Goal: Information Seeking & Learning: Learn about a topic

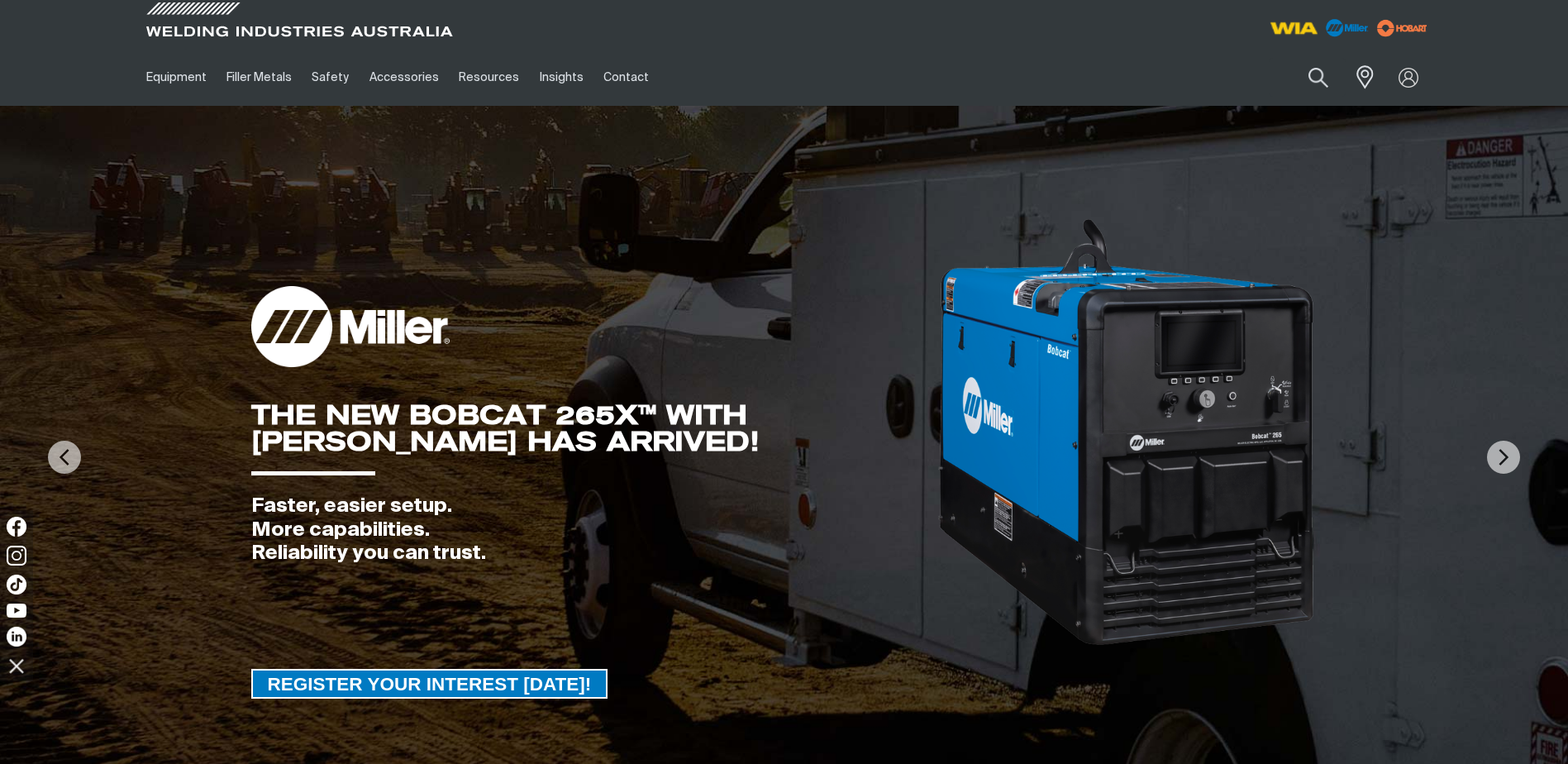
drag, startPoint x: 1288, startPoint y: 28, endPoint x: 1285, endPoint y: 37, distance: 9.5
click at [1288, 28] on img at bounding box center [1293, 28] width 61 height 30
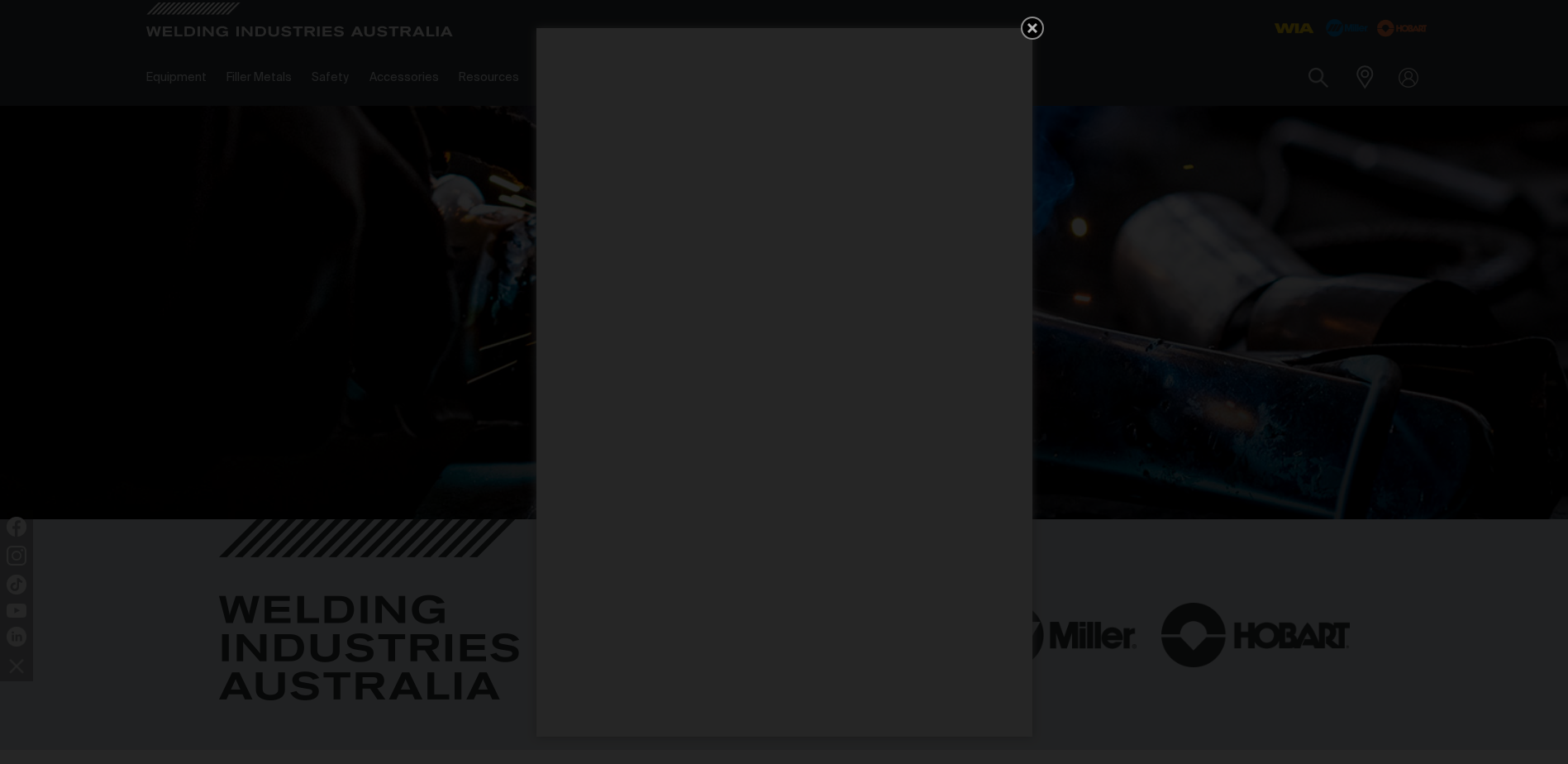
click at [1035, 27] on icon "Get 5 WIA Welding Guides Free!" at bounding box center [1032, 27] width 20 height 20
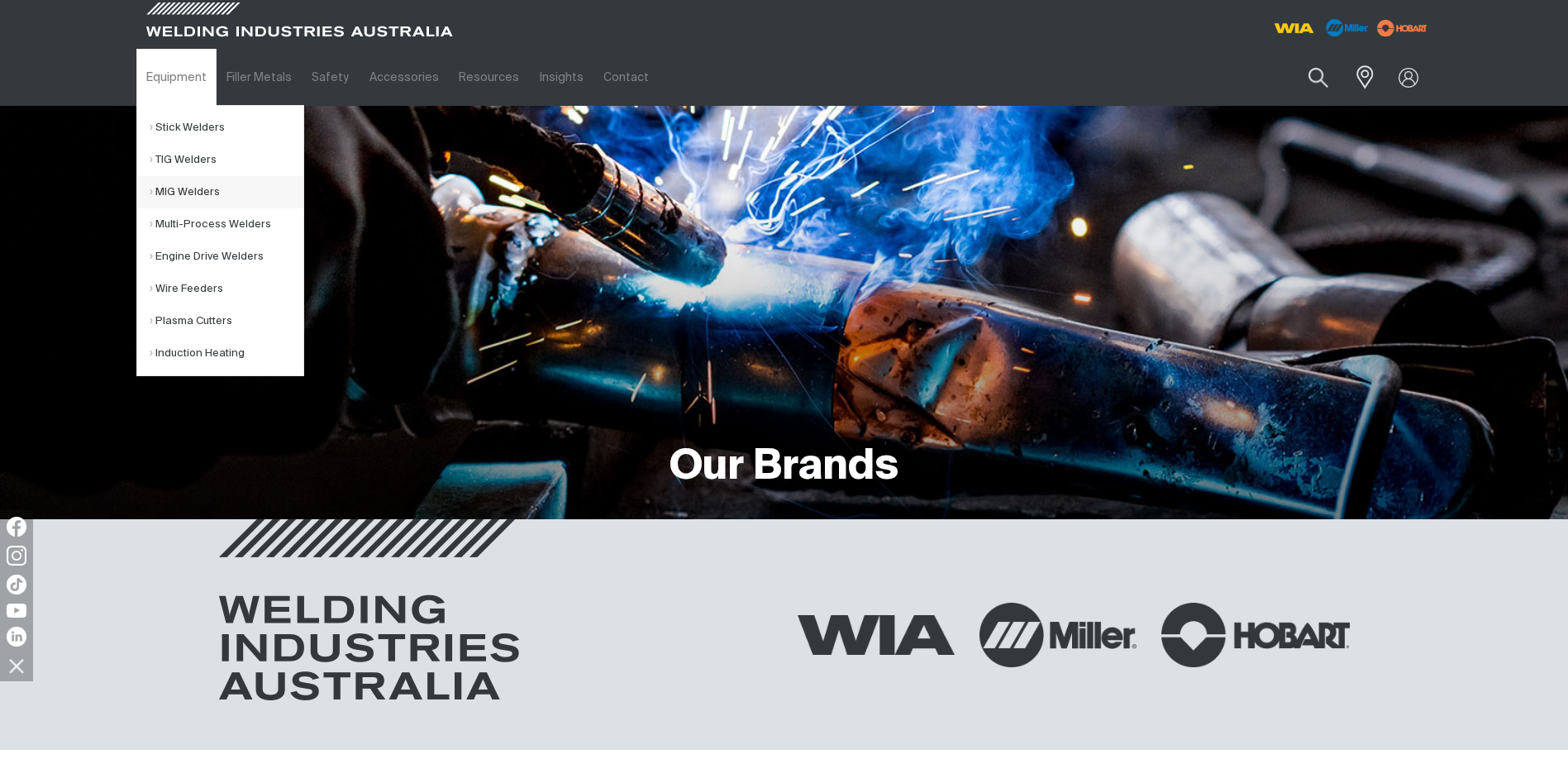
click at [194, 195] on link "MIG Welders" at bounding box center [226, 193] width 154 height 32
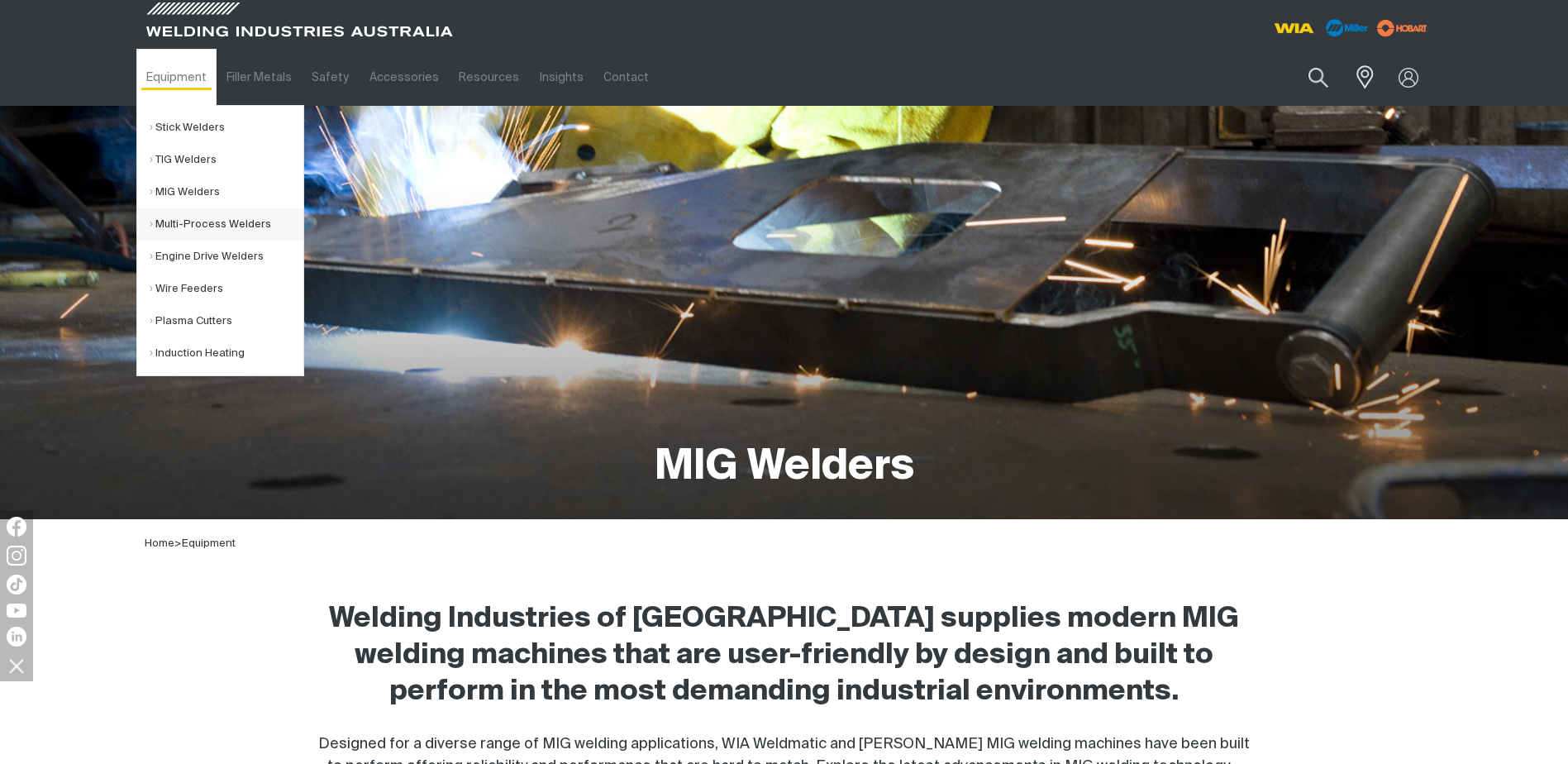
click at [220, 228] on link "Multi-Process Welders" at bounding box center [226, 225] width 154 height 32
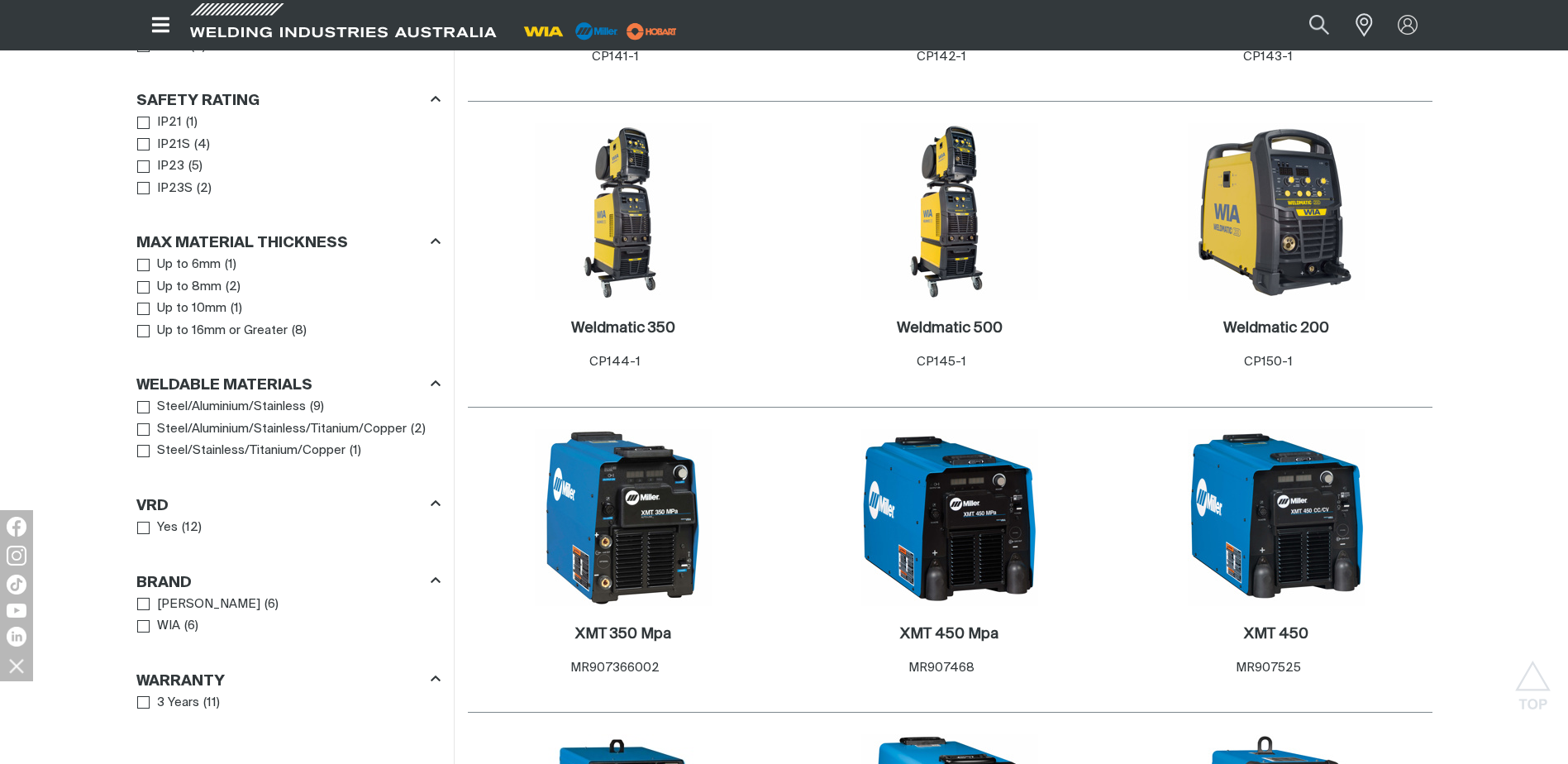
scroll to position [1075, 0]
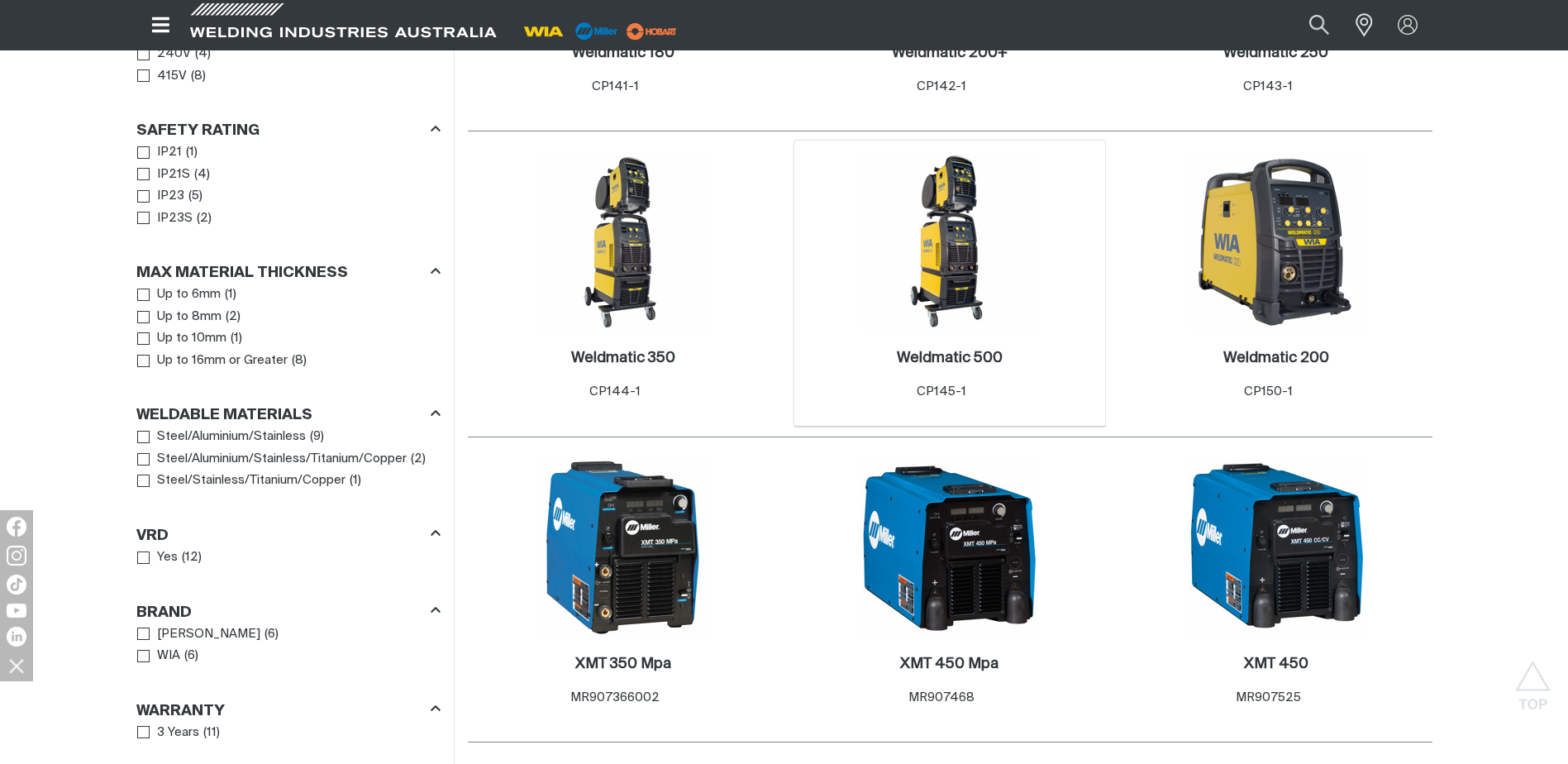
click at [981, 229] on img at bounding box center [949, 241] width 177 height 177
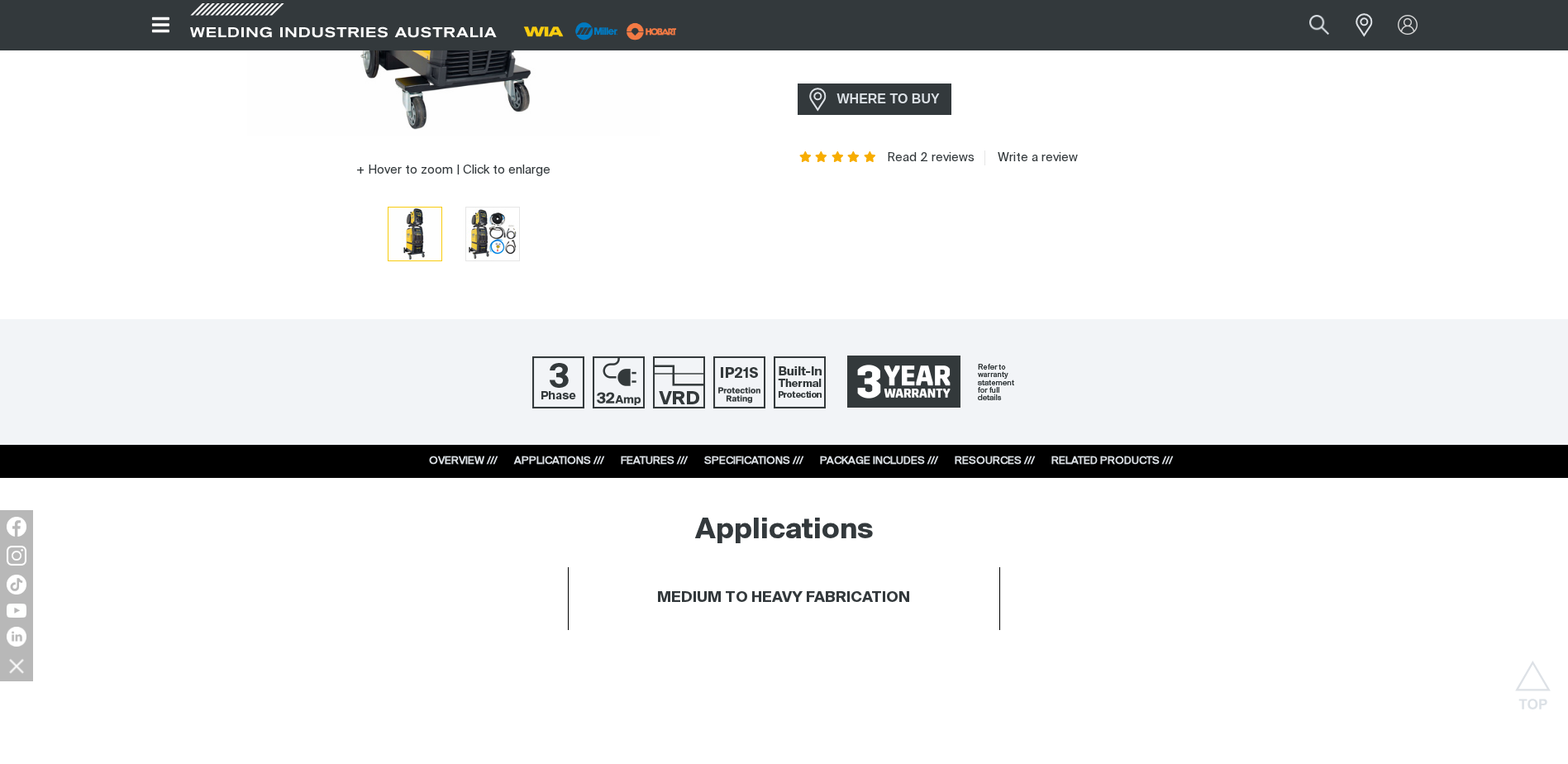
scroll to position [496, 0]
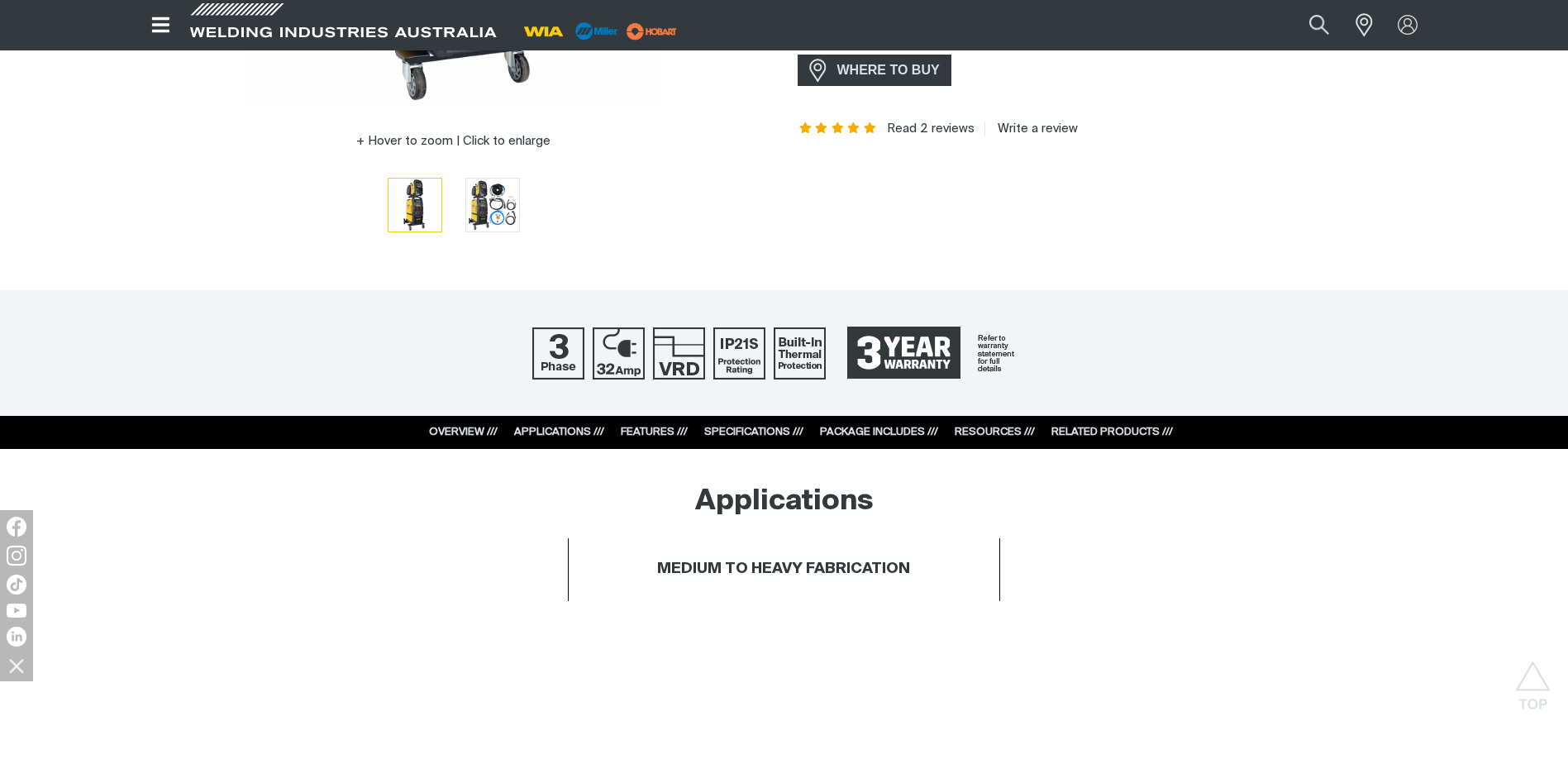
click at [850, 429] on link "PACKAGE INCLUDES ///" at bounding box center [879, 432] width 118 height 10
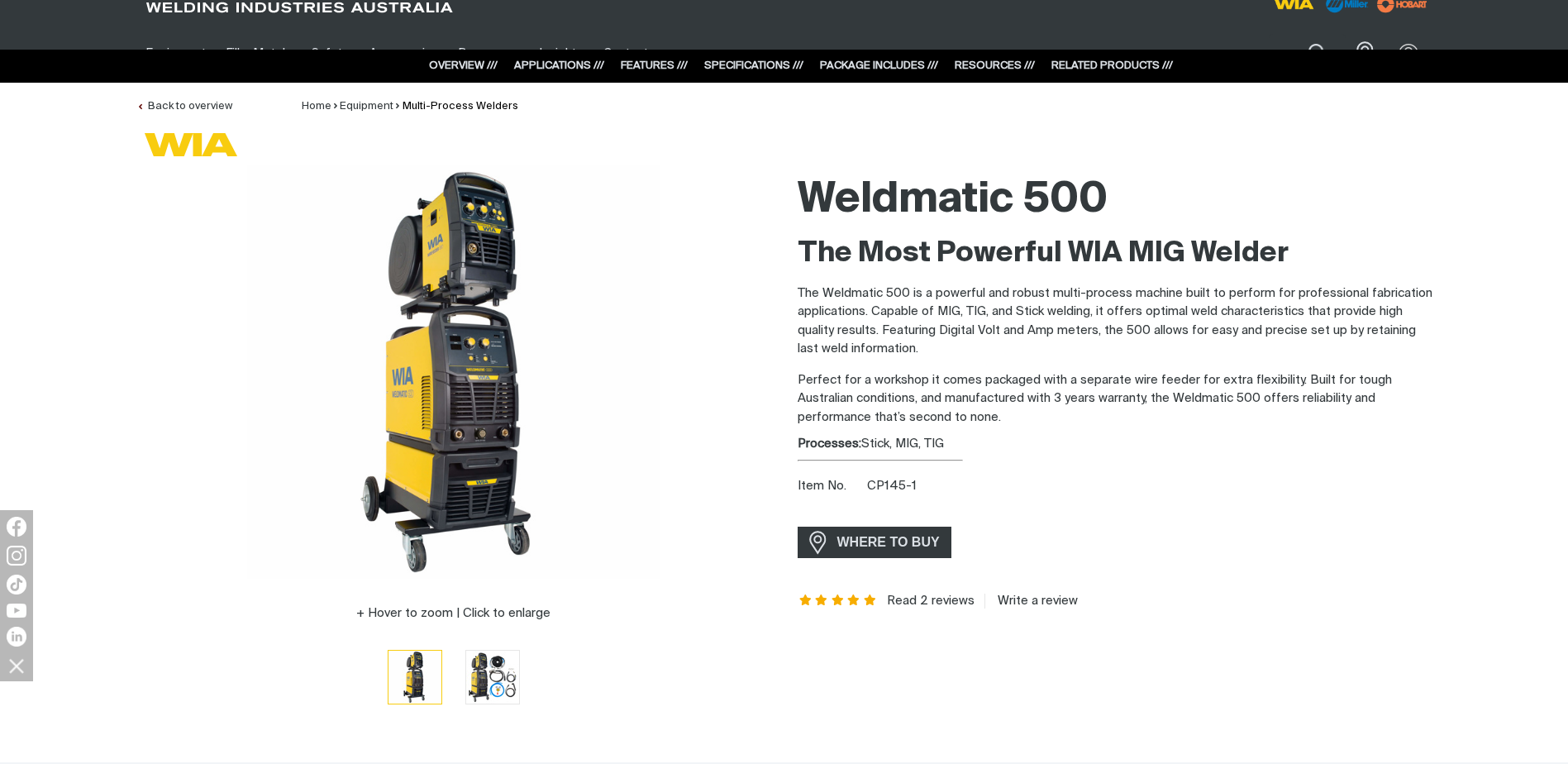
scroll to position [0, 0]
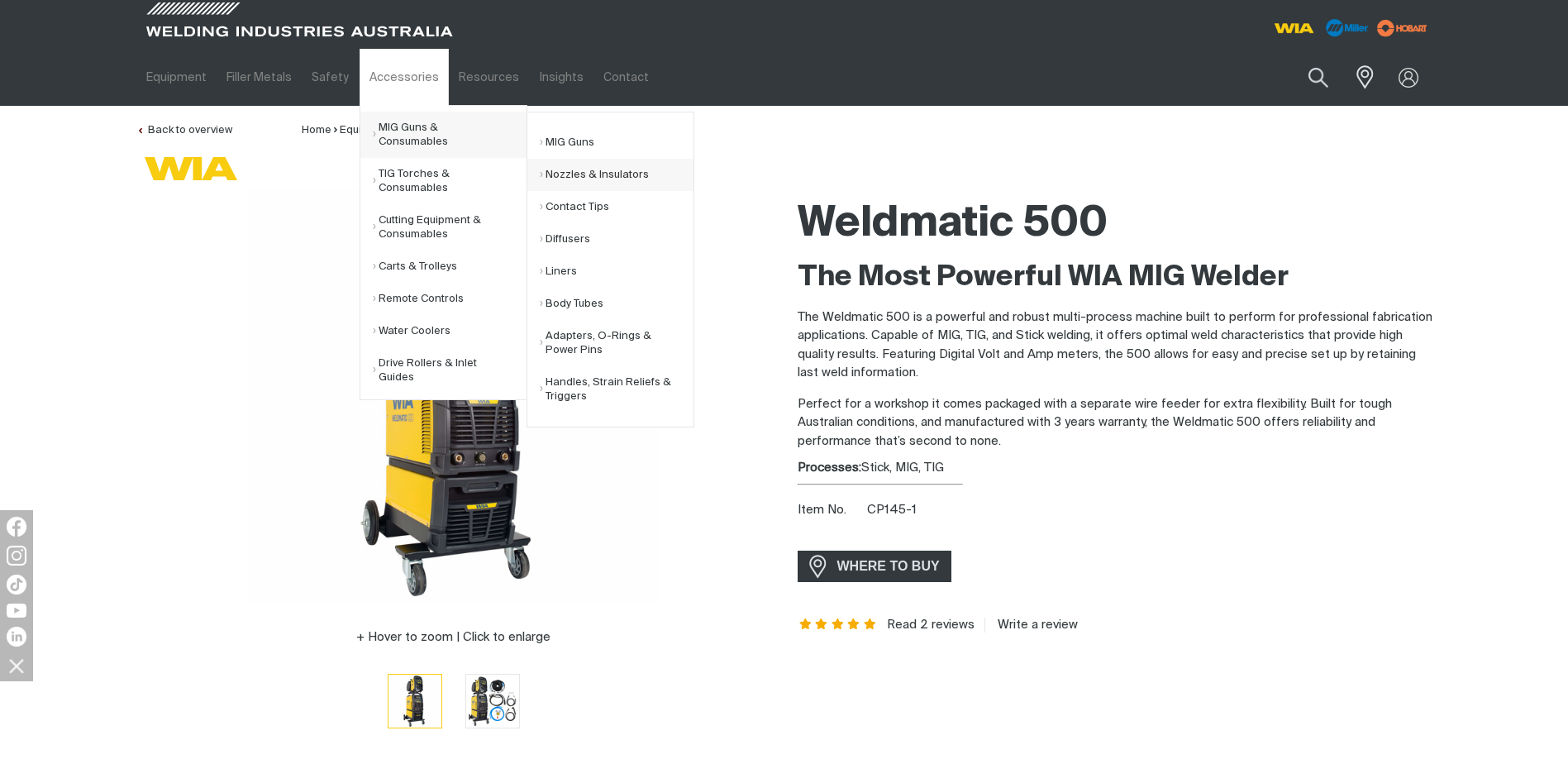
click at [615, 176] on link "Nozzles & Insulators" at bounding box center [616, 175] width 154 height 32
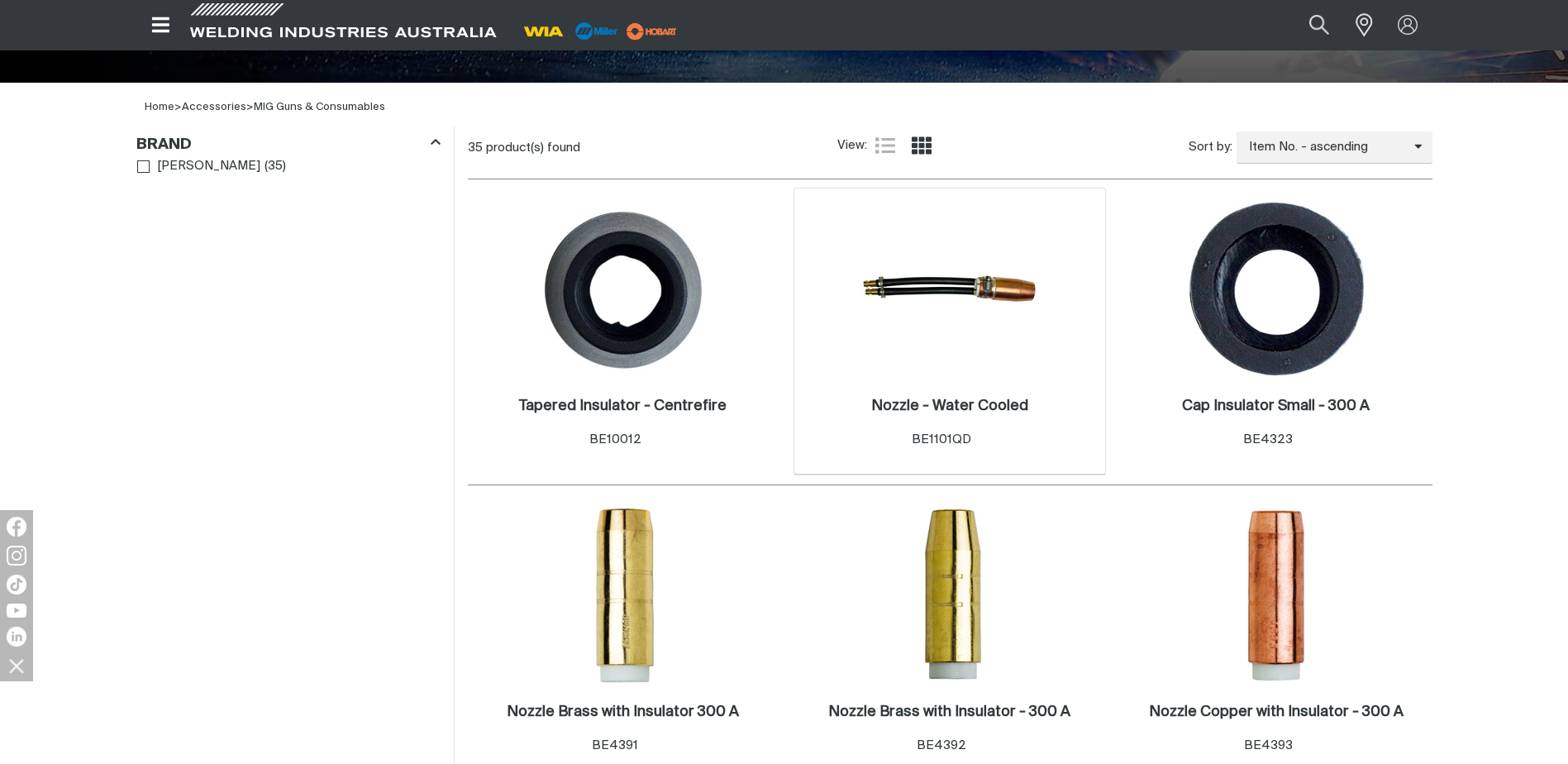
scroll to position [579, 0]
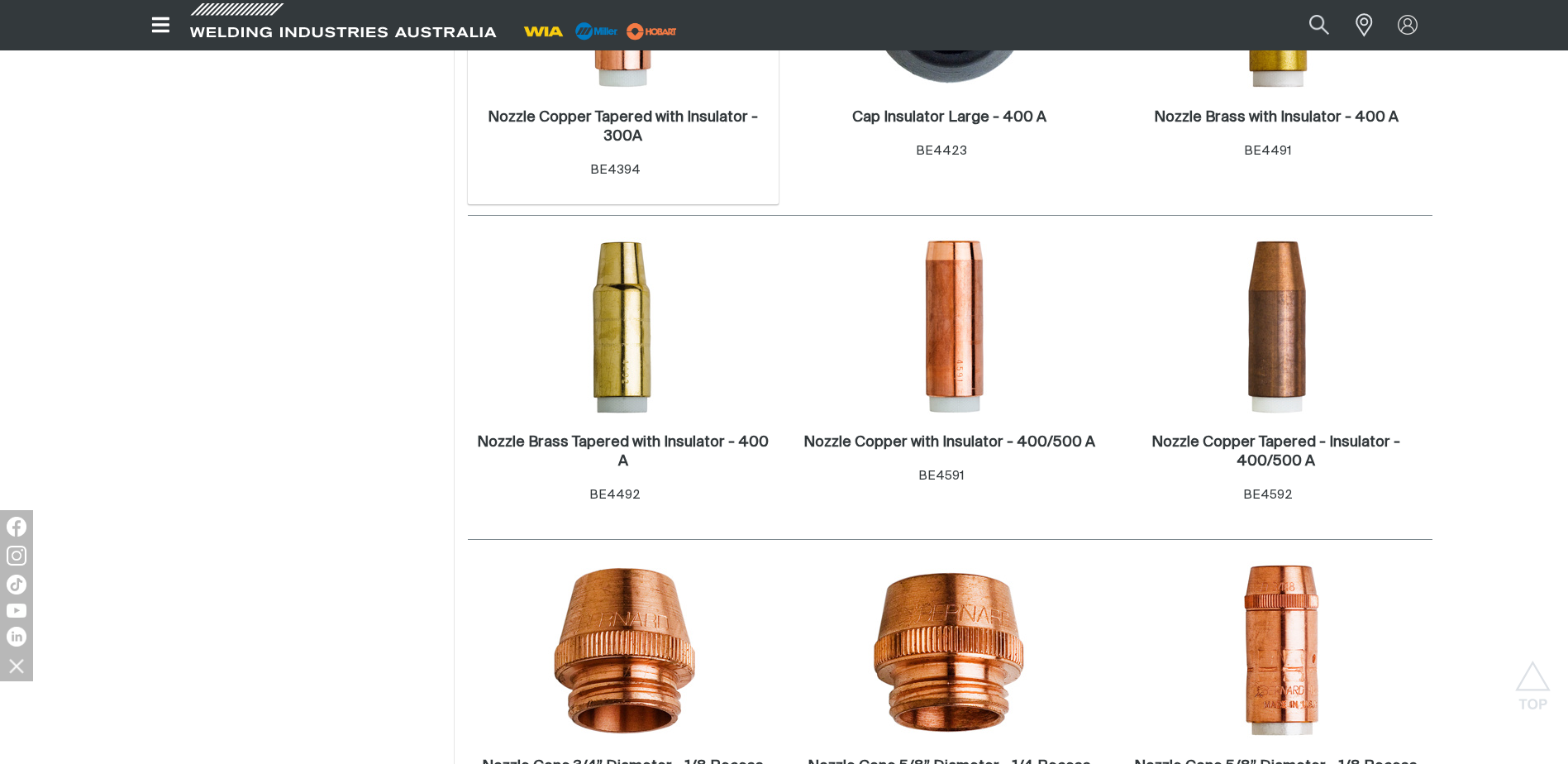
scroll to position [1406, 0]
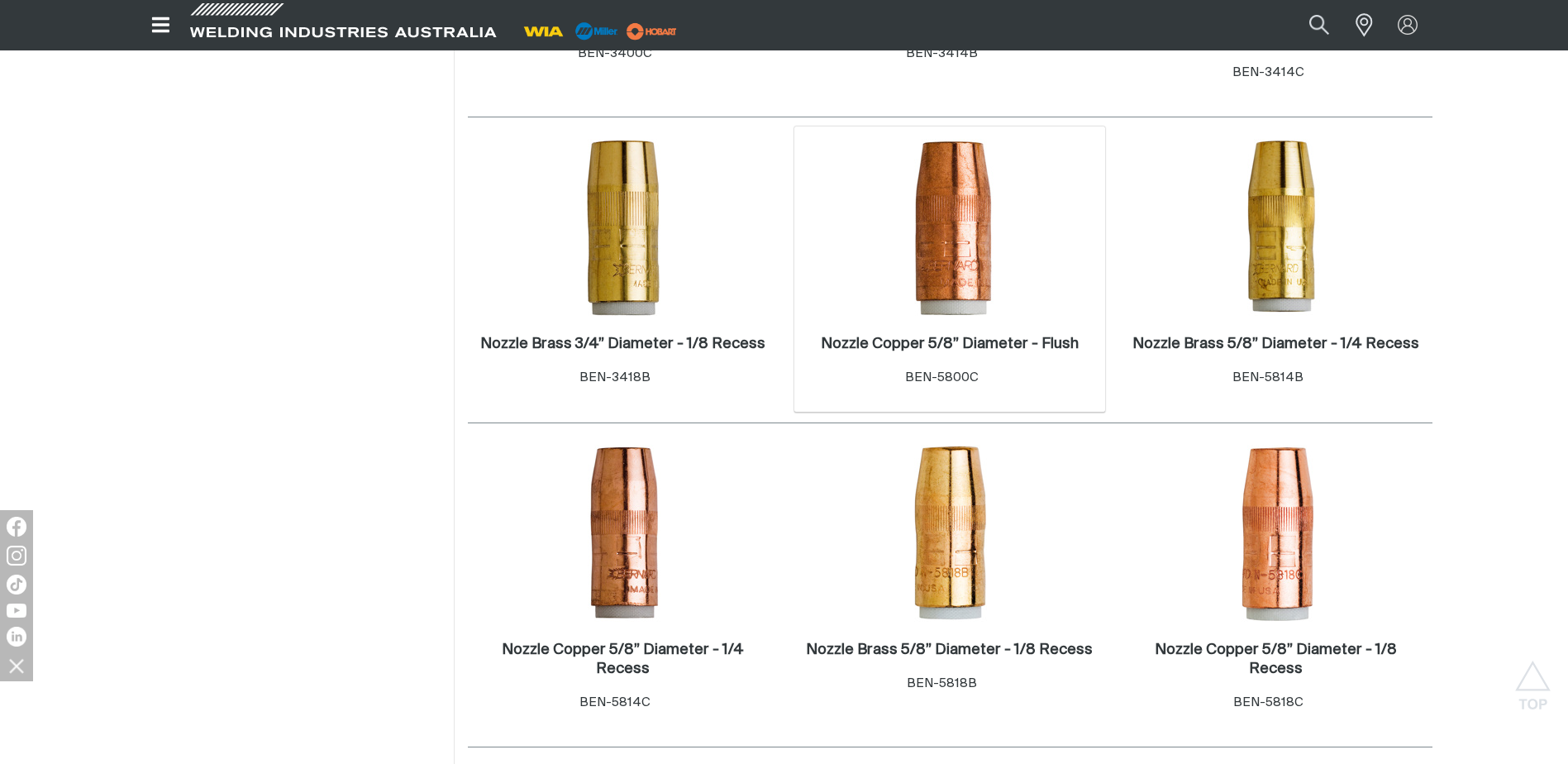
scroll to position [2398, 0]
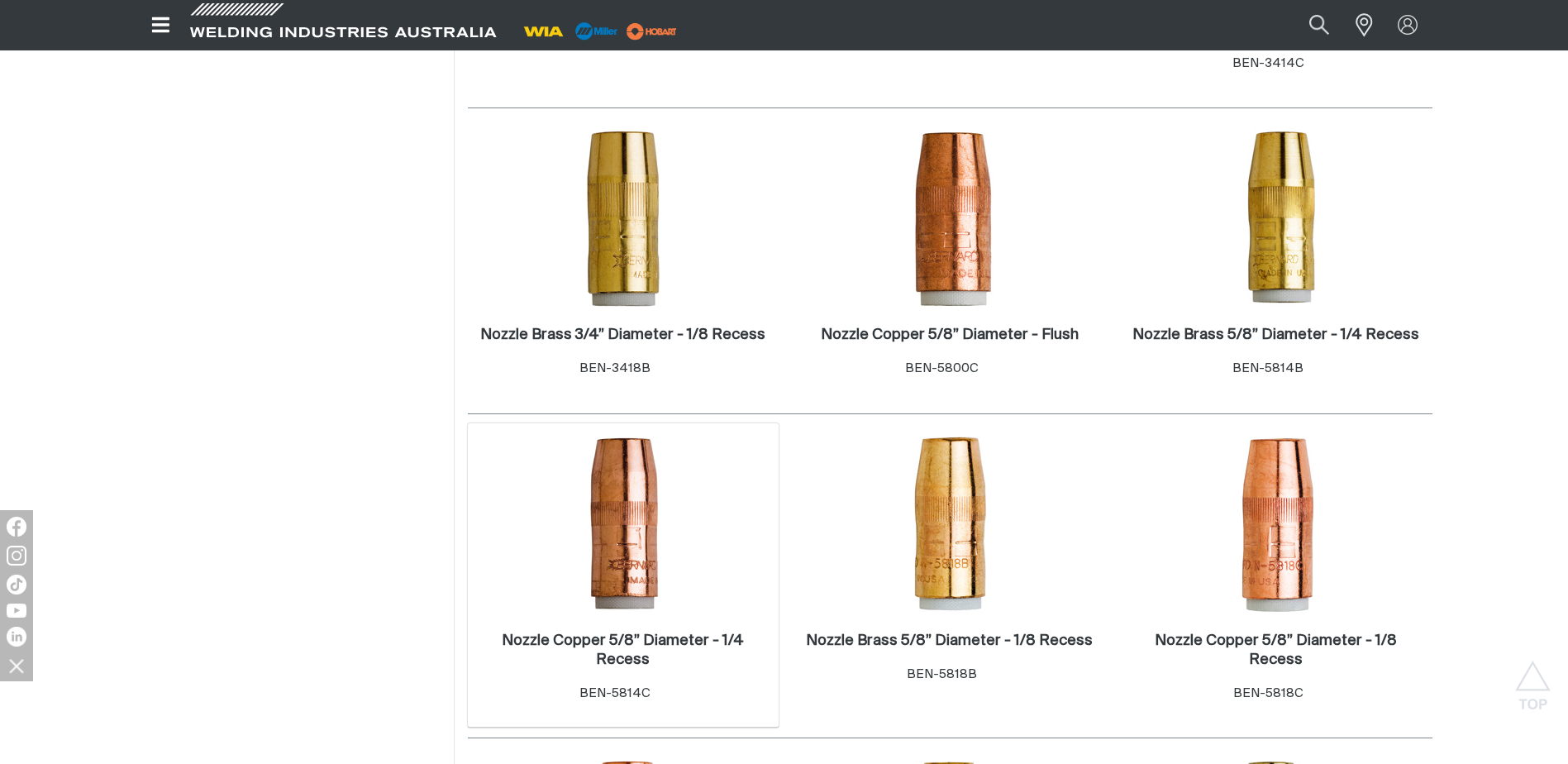
scroll to position [2316, 0]
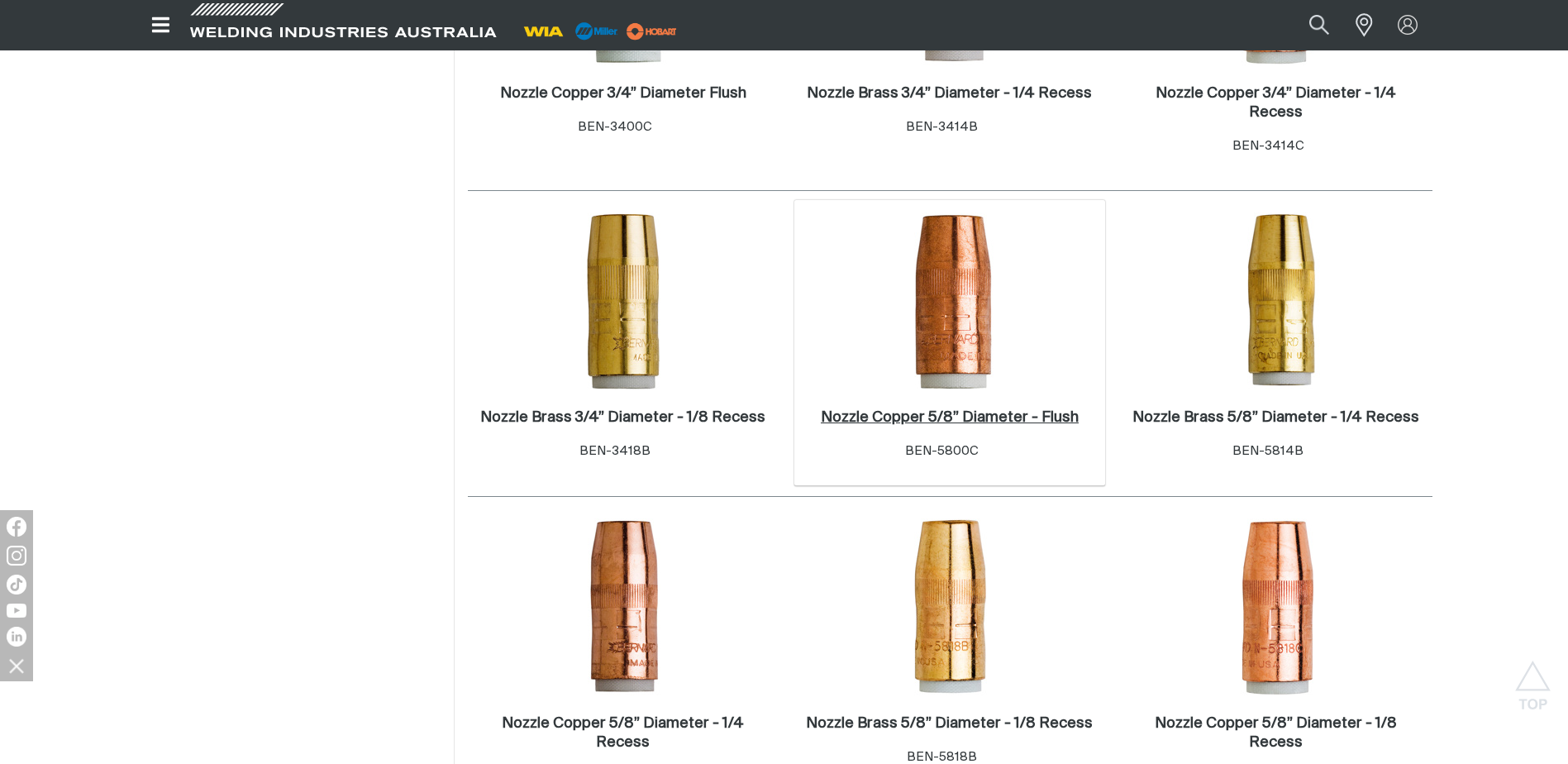
click at [1010, 410] on h2 "Nozzle Copper 5/8” Diameter - Flush ." at bounding box center [950, 417] width 258 height 15
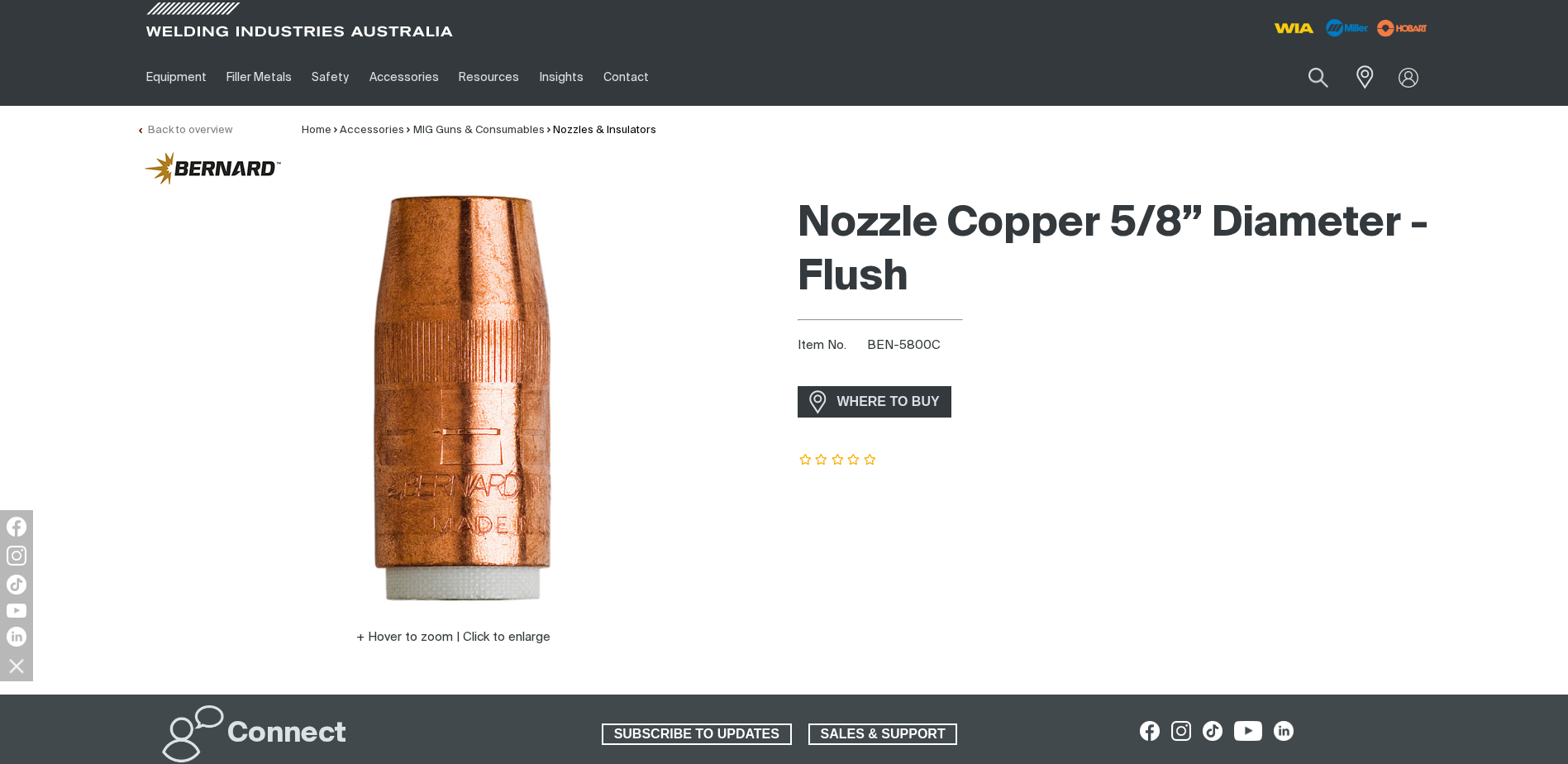
click at [217, 129] on link "Back to overview" at bounding box center [184, 129] width 96 height 10
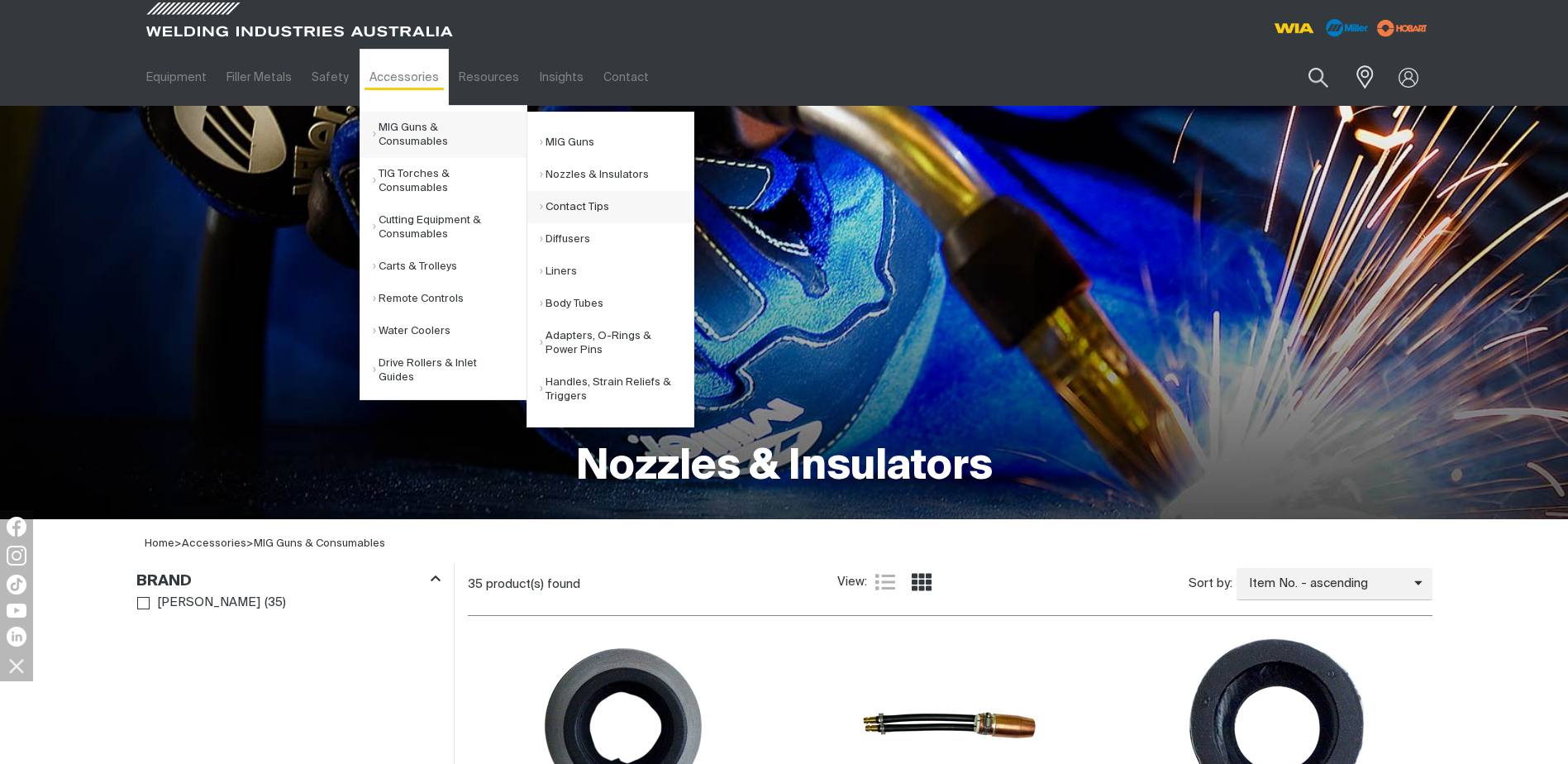
click at [608, 212] on link "Contact Tips" at bounding box center [616, 207] width 154 height 32
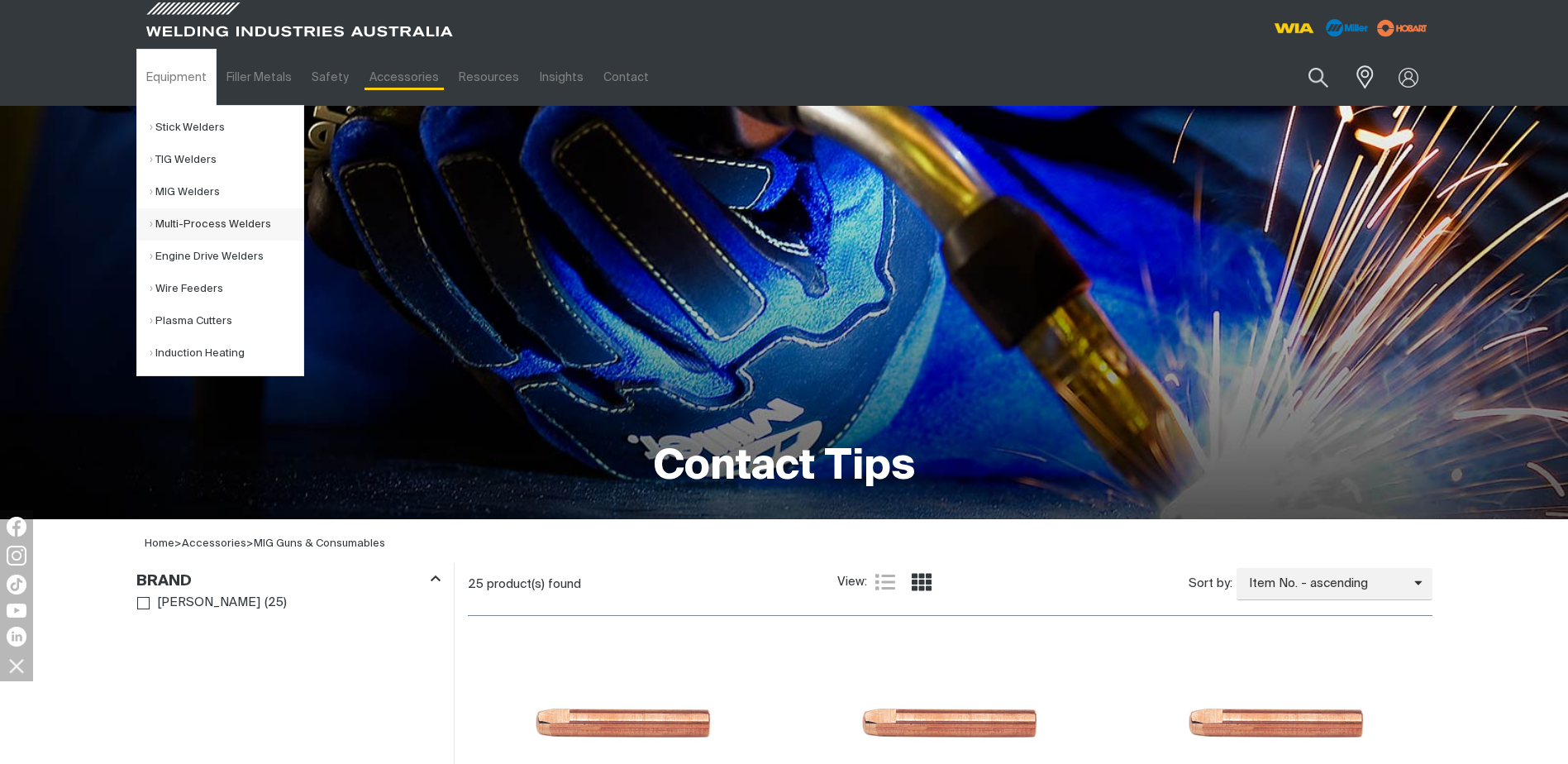
click at [223, 225] on link "Multi-Process Welders" at bounding box center [226, 225] width 154 height 32
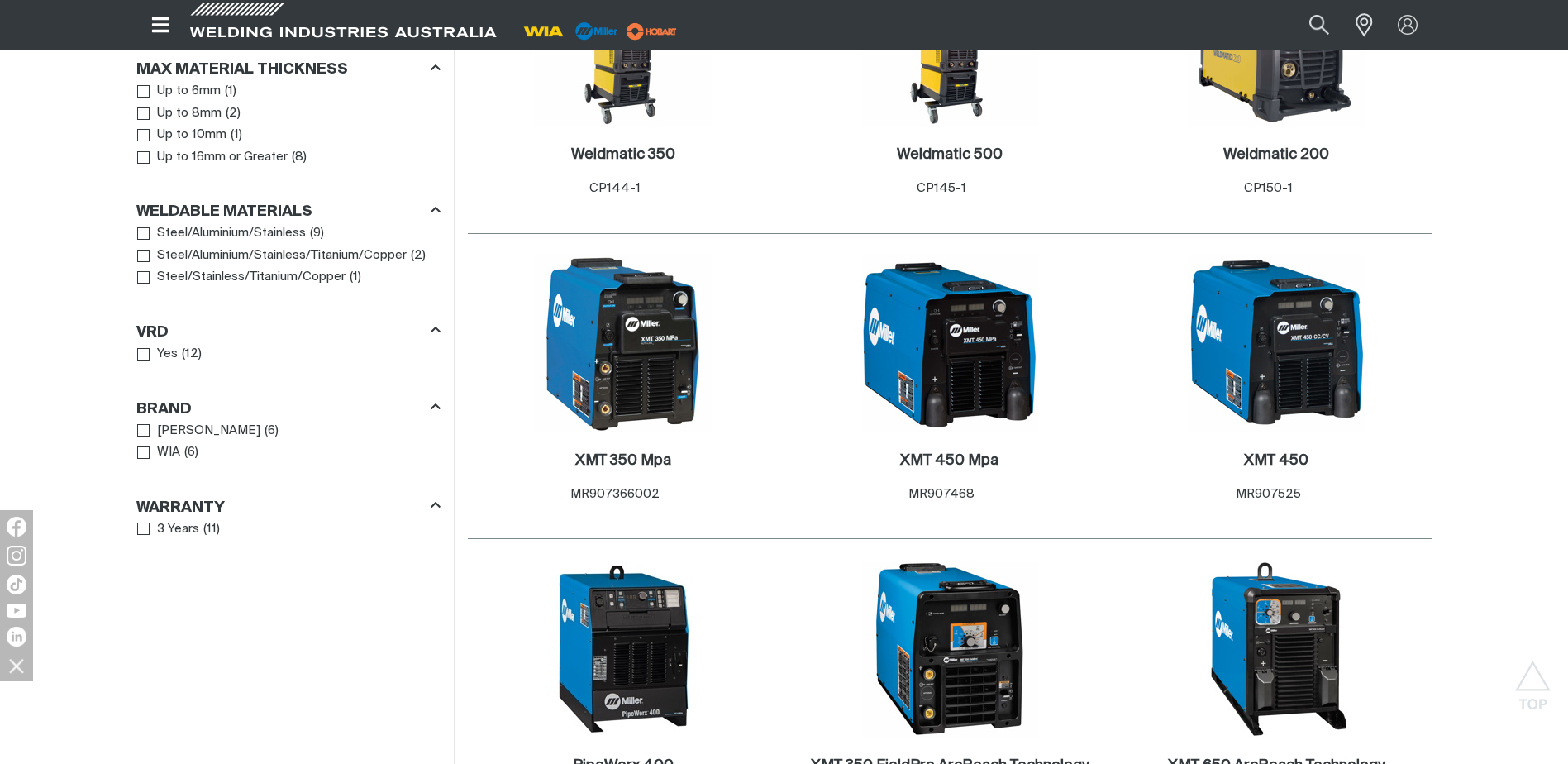
scroll to position [1158, 0]
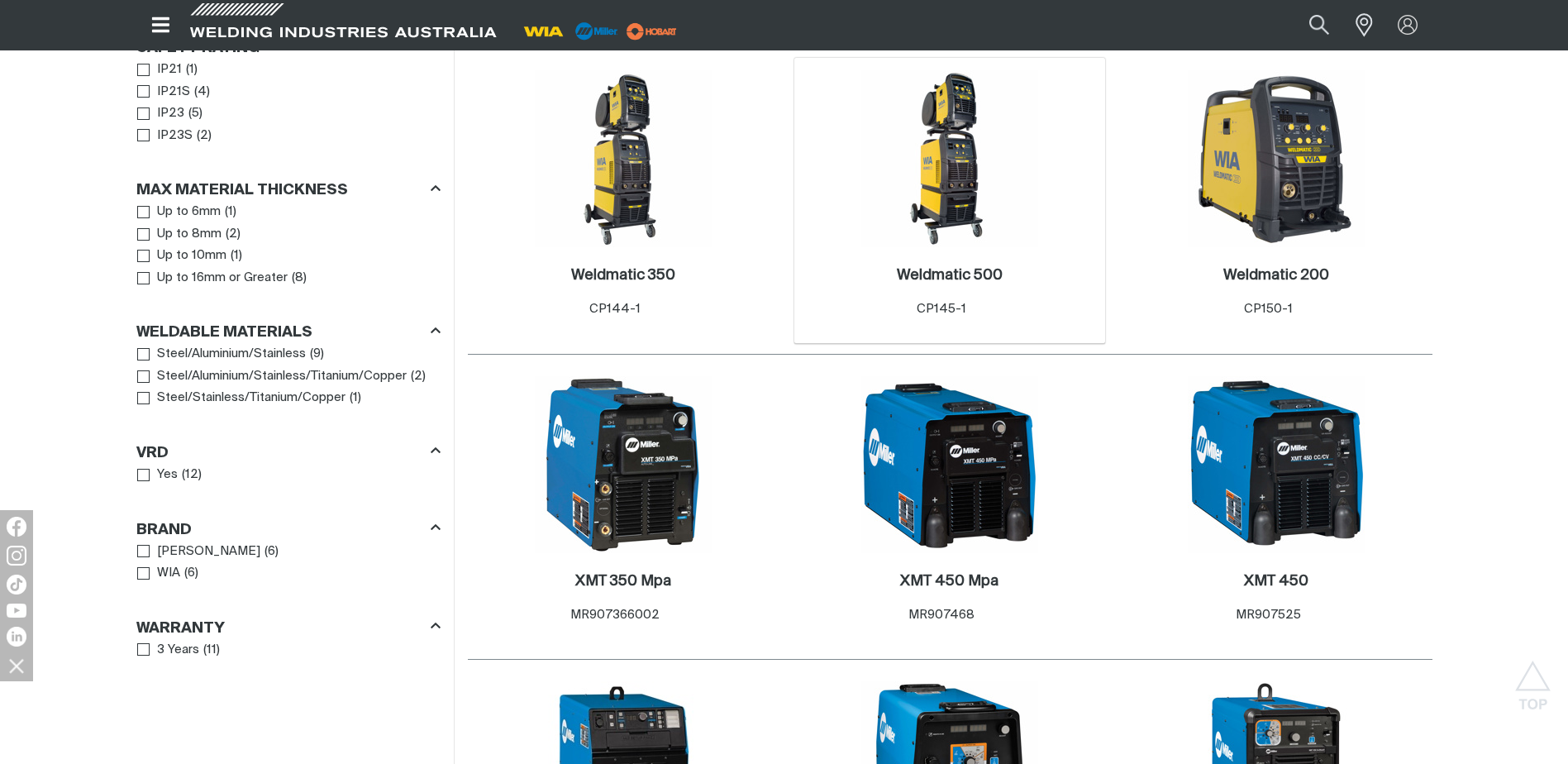
click at [961, 138] on img at bounding box center [949, 158] width 177 height 177
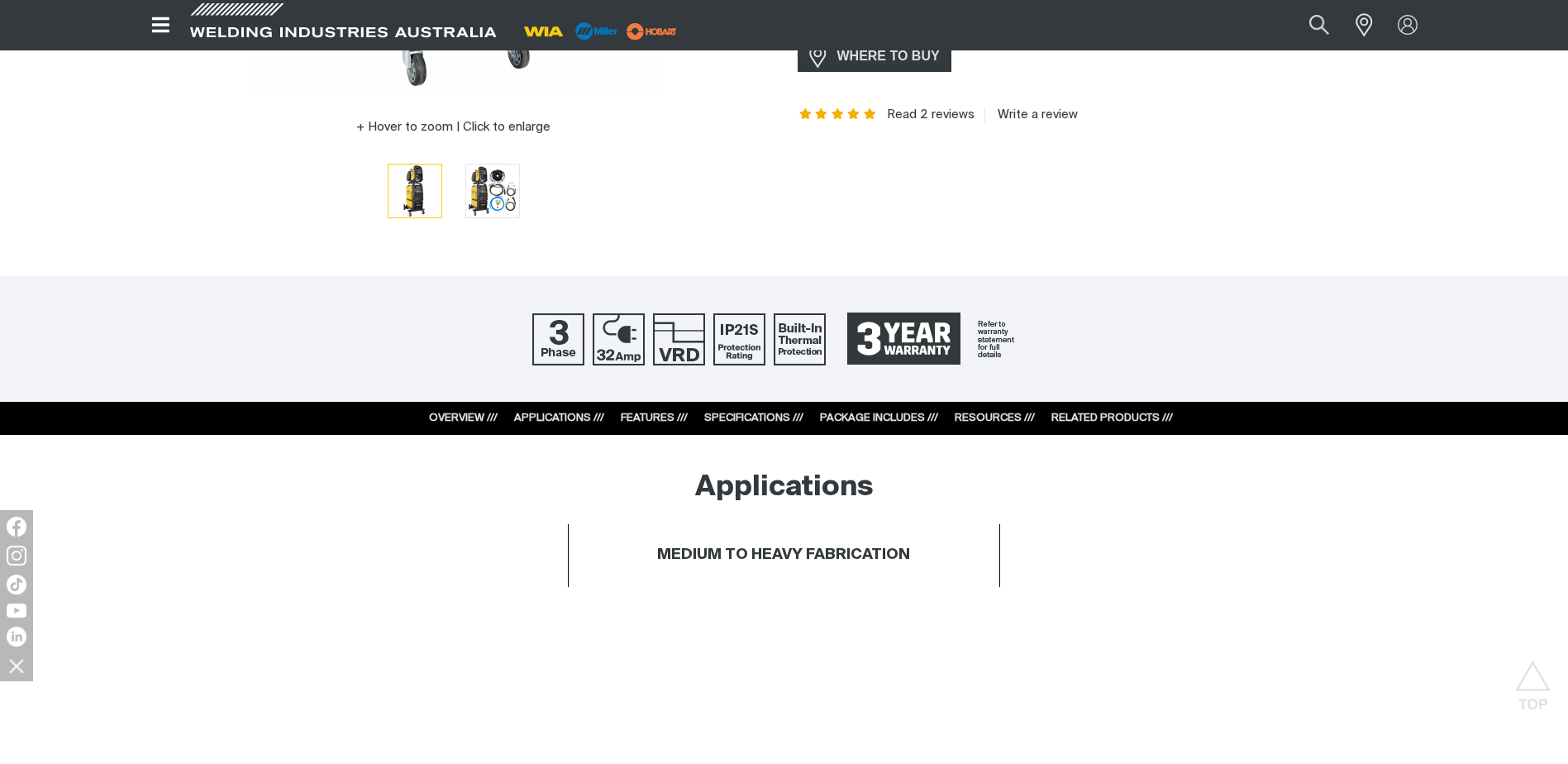
scroll to position [662, 0]
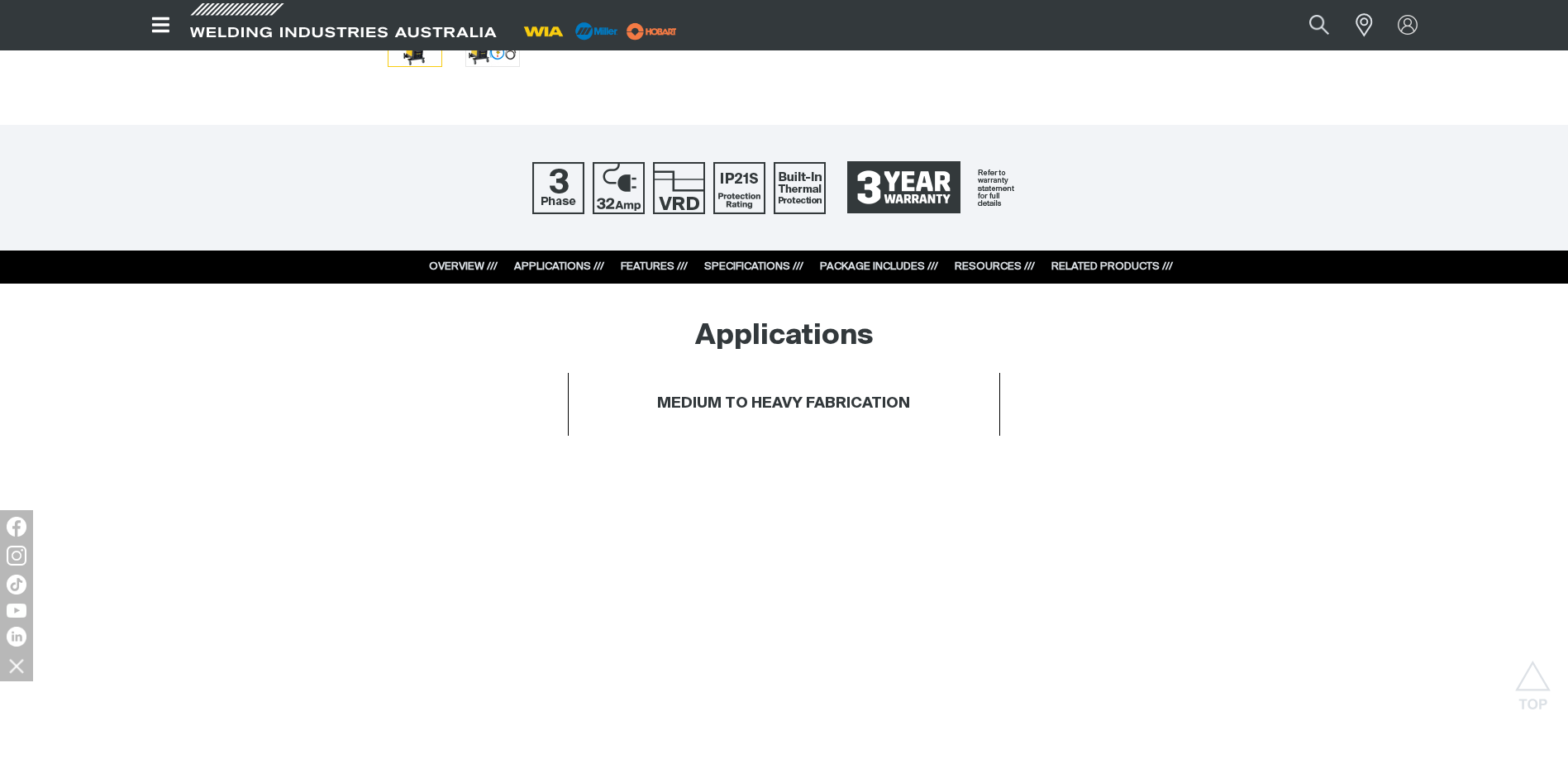
click at [1004, 265] on link "RESOURCES ///" at bounding box center [994, 266] width 80 height 10
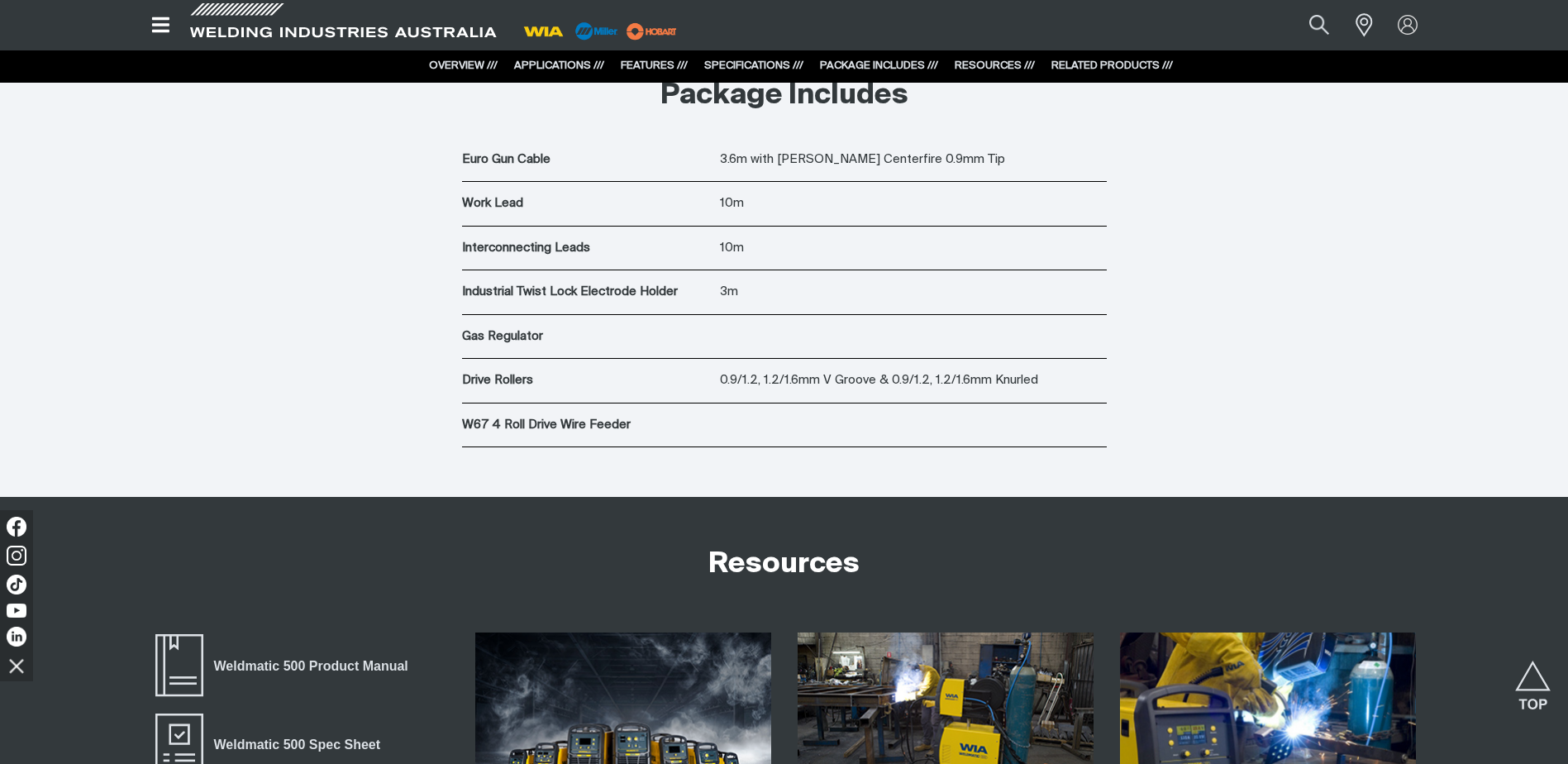
scroll to position [6242, 0]
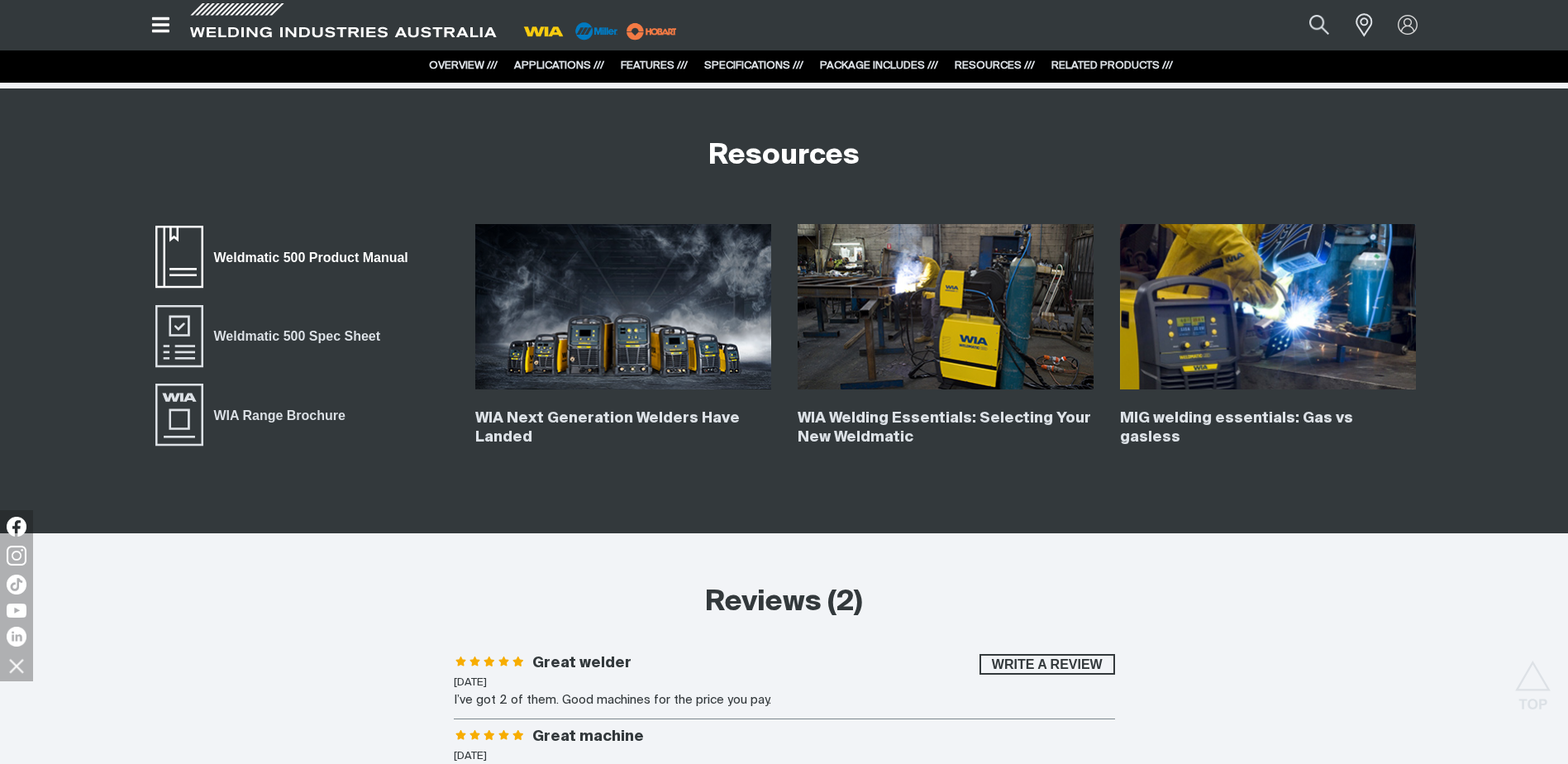
click at [191, 254] on span "Weldmatic 500 Product Manual" at bounding box center [179, 257] width 53 height 66
